Goal: Information Seeking & Learning: Understand process/instructions

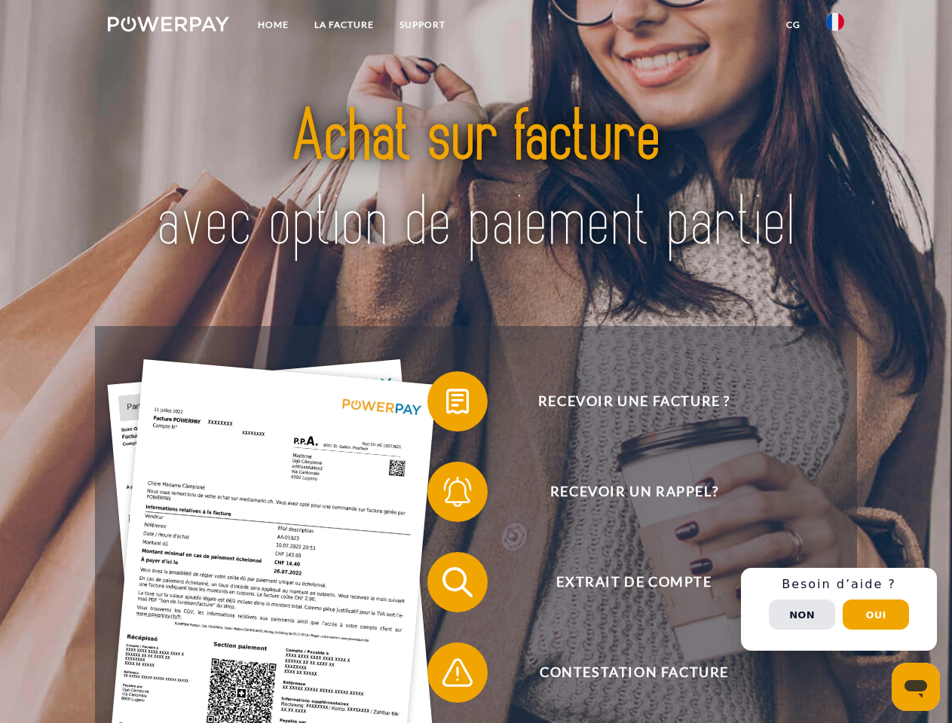
click at [168, 26] on img at bounding box center [168, 24] width 121 height 15
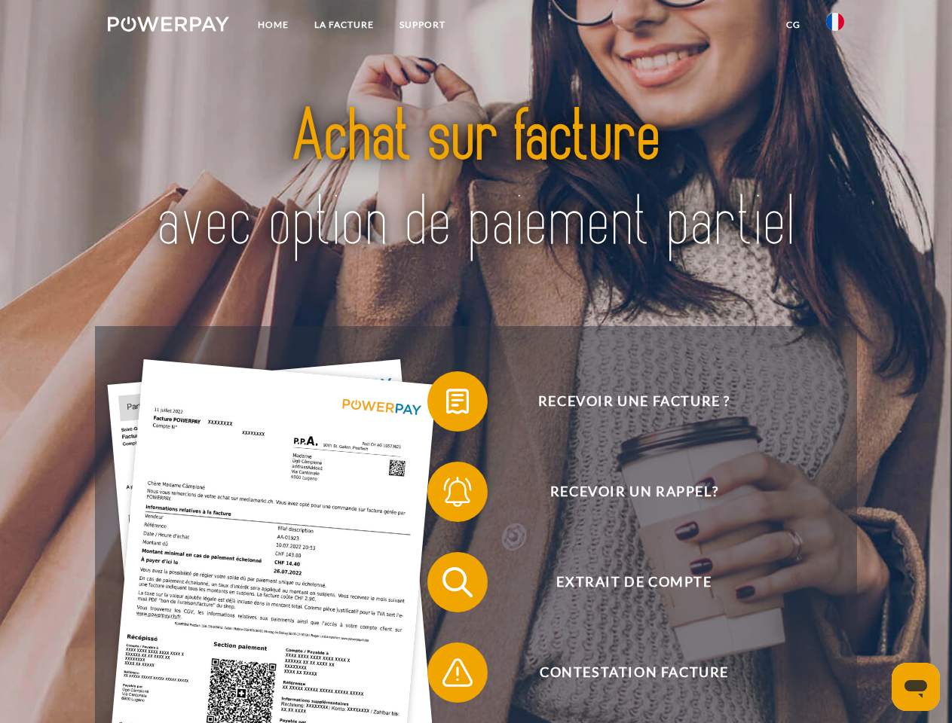
click at [835, 26] on img at bounding box center [835, 22] width 18 height 18
click at [793, 25] on link "CG" at bounding box center [793, 24] width 40 height 27
click at [446, 405] on span at bounding box center [434, 401] width 75 height 75
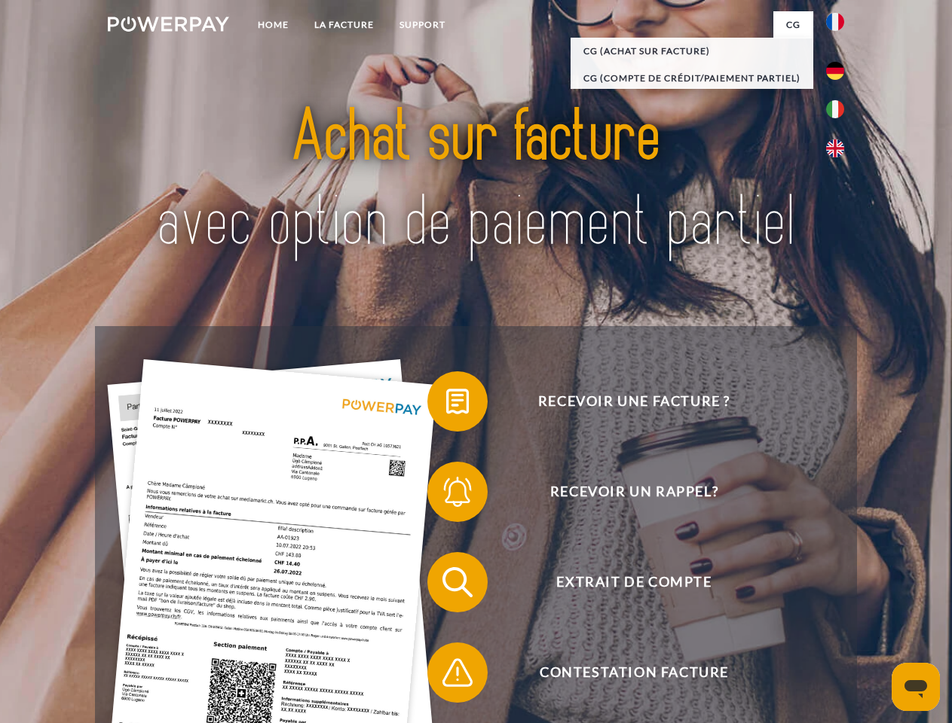
click at [446, 495] on span at bounding box center [434, 491] width 75 height 75
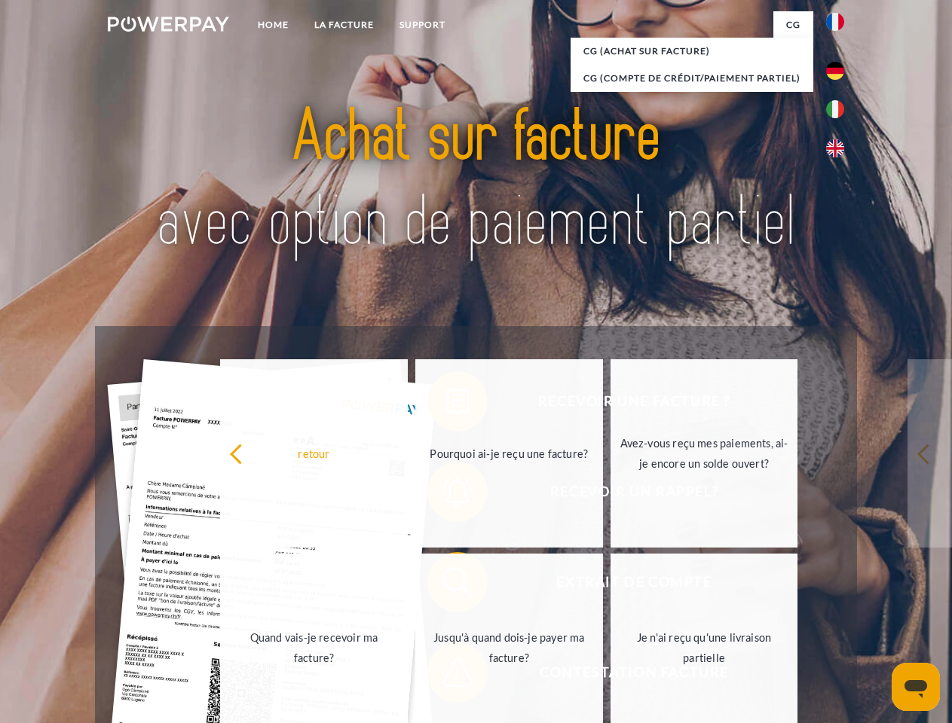
click at [446, 585] on link "Jusqu'à quand dois-je payer ma facture?" at bounding box center [509, 648] width 188 height 188
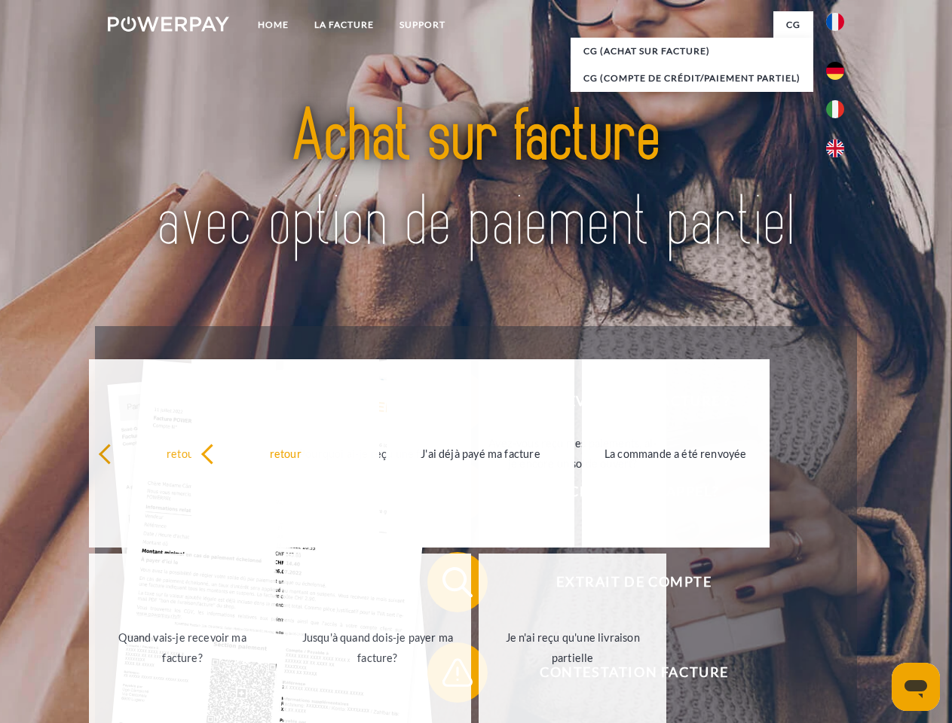
click at [446, 676] on span at bounding box center [434, 672] width 75 height 75
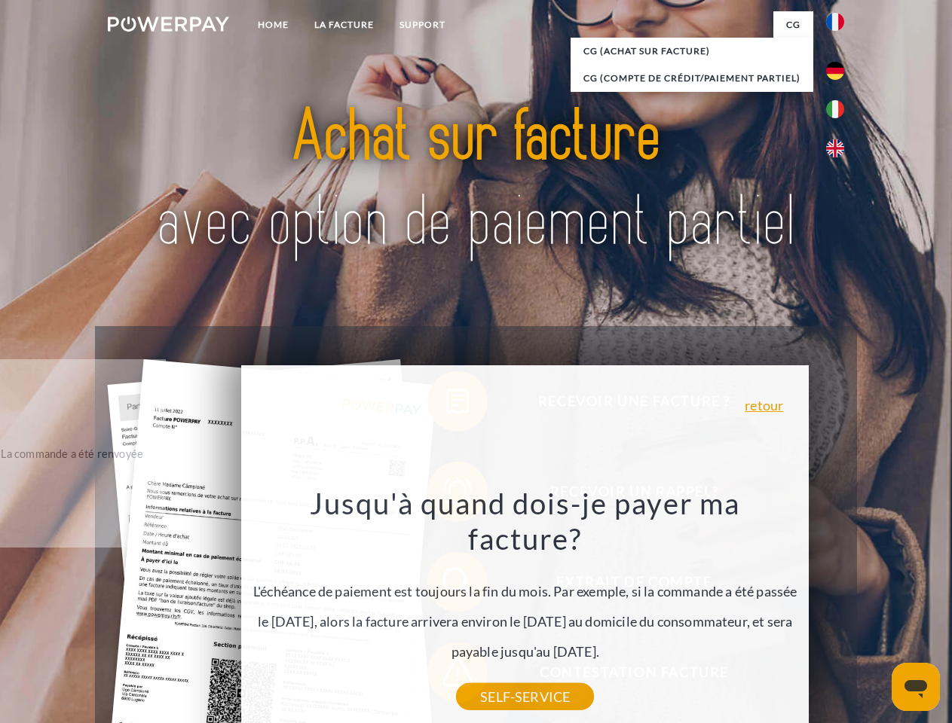
click at [839, 610] on div "Recevoir une facture ? Recevoir un rappel? Extrait de compte retour" at bounding box center [475, 627] width 761 height 603
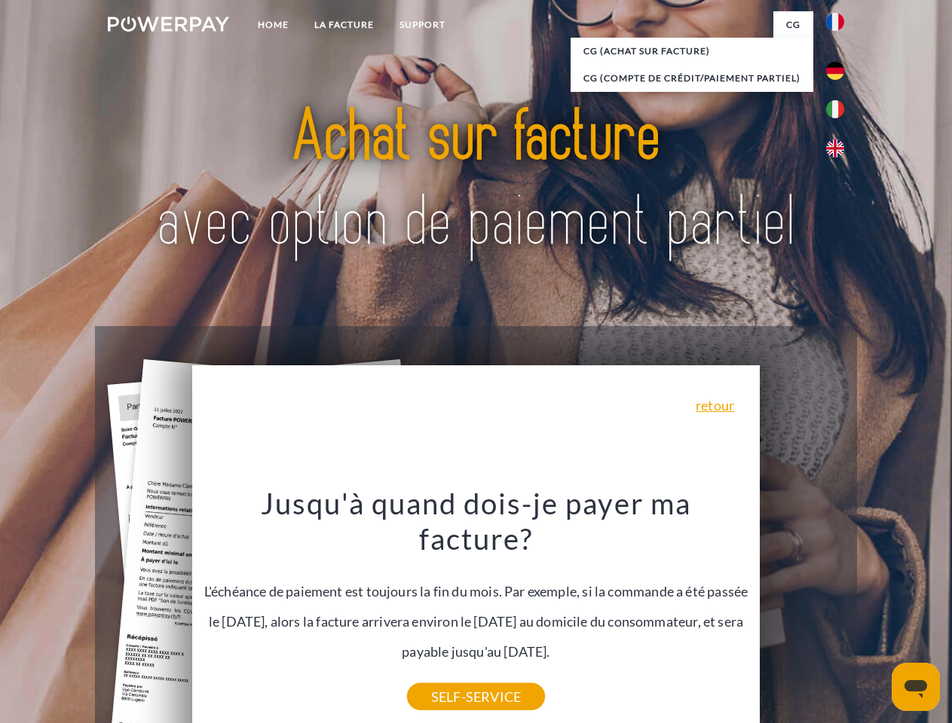
click at [802, 613] on span "Extrait de compte" at bounding box center [633, 582] width 369 height 60
click at [876, 615] on header "Home LA FACTURE Support" at bounding box center [476, 520] width 952 height 1041
